Goal: Information Seeking & Learning: Learn about a topic

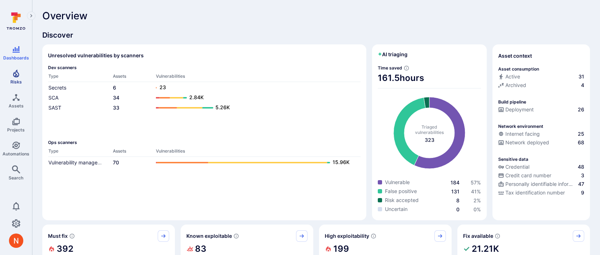
click at [18, 82] on span "Risks" at bounding box center [15, 81] width 11 height 5
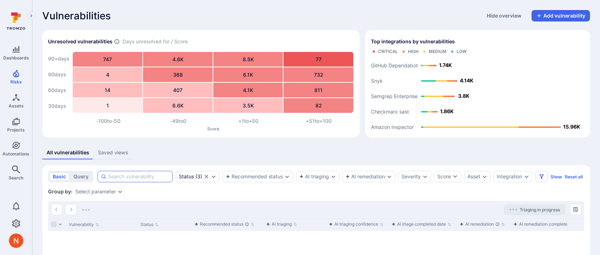
click at [149, 179] on input at bounding box center [139, 176] width 62 height 7
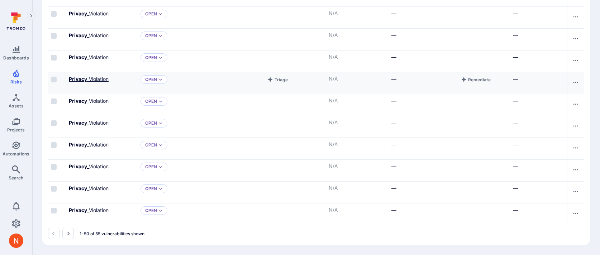
click at [104, 82] on link "Privacy _Violation" at bounding box center [89, 79] width 40 height 6
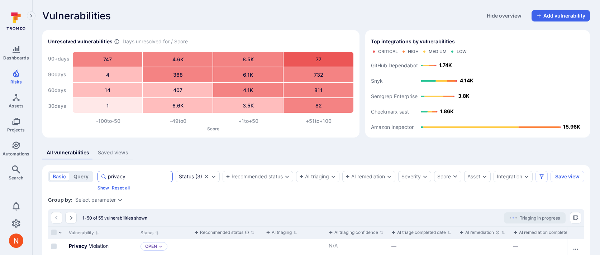
click at [138, 178] on input "privacy" at bounding box center [139, 176] width 62 height 7
type input "stored_xss"
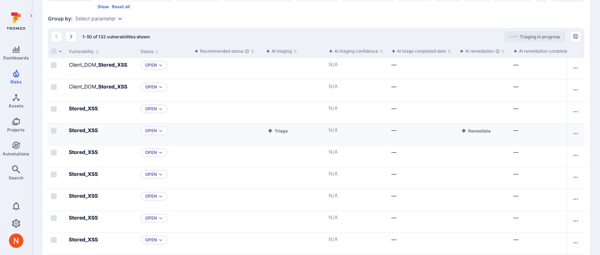
scroll to position [182, 0]
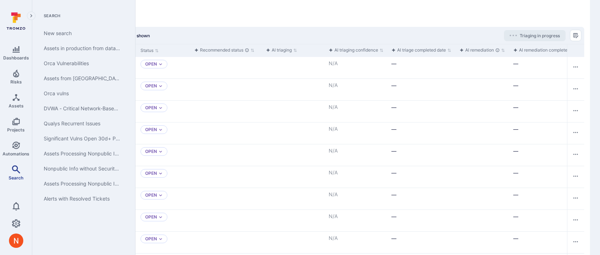
click at [13, 168] on icon "Search" at bounding box center [16, 169] width 9 height 9
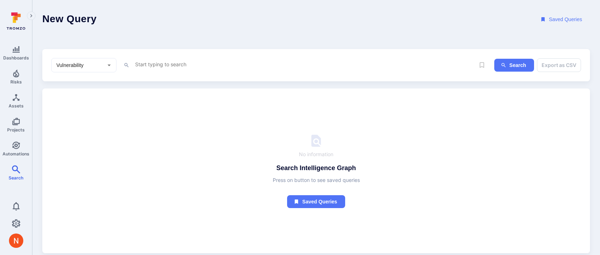
click at [196, 65] on textarea "Intelligence Graph search area" at bounding box center [304, 64] width 340 height 9
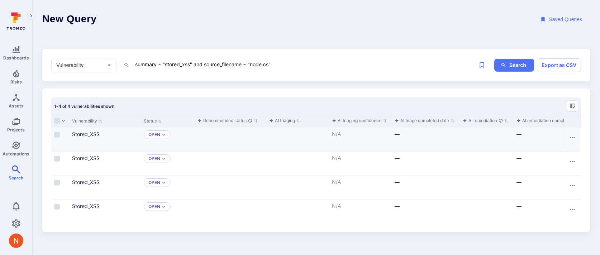
type textarea "summary ~ "stored_xss" and source_filename ~ "node.cs""
click at [92, 130] on div "Stored_XSS" at bounding box center [105, 134] width 66 height 8
click at [92, 133] on link "Stored_XSS" at bounding box center [86, 134] width 28 height 6
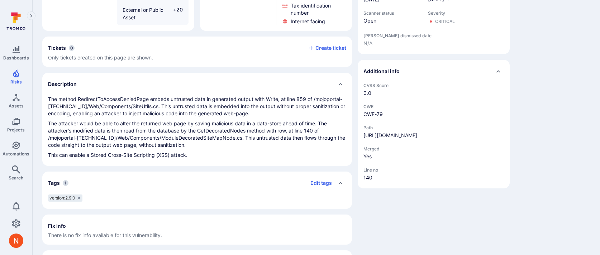
scroll to position [255, 0]
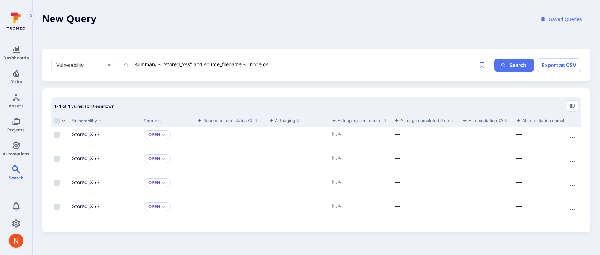
click at [288, 64] on textarea "summary ~ "stored_xss" and source_filename ~ "node.cs"" at bounding box center [304, 64] width 340 height 9
type textarea "summary ~ "stored_xss" and source_filename ~ "node.cs" and line = "140""
click at [91, 135] on link "Stored_XSS" at bounding box center [86, 134] width 28 height 6
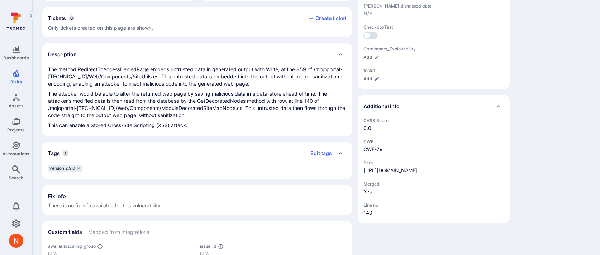
scroll to position [255, 0]
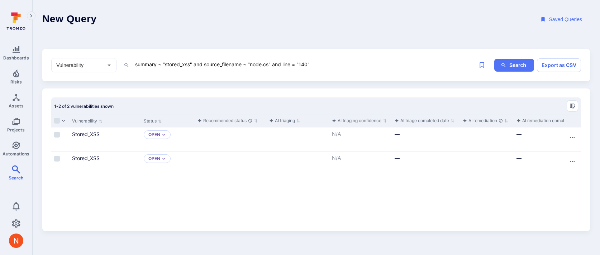
click at [306, 65] on textarea "summary ~ "stored_xss" and source_filename ~ "node.cs" and line = "140"" at bounding box center [304, 64] width 340 height 9
type textarea "summary ~ "stored_xss" and source_filename ~ "node.cs" and line = "131""
click at [92, 133] on link "Stored_XSS" at bounding box center [86, 134] width 28 height 6
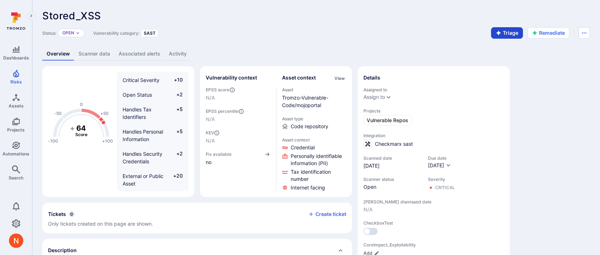
click at [495, 34] on button "Triage" at bounding box center [507, 32] width 32 height 11
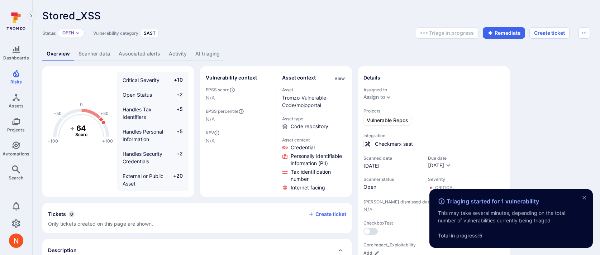
click at [212, 58] on link "AI triaging" at bounding box center [207, 53] width 33 height 13
